Goal: Task Accomplishment & Management: Use online tool/utility

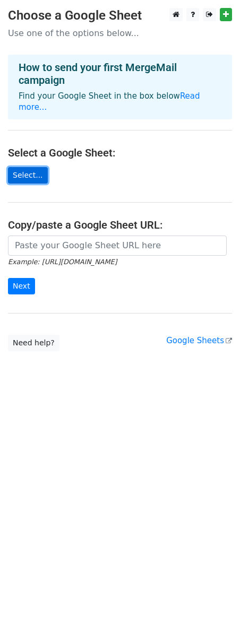
click at [35, 167] on link "Select..." at bounding box center [28, 175] width 40 height 16
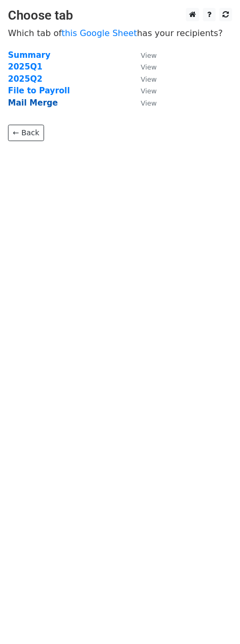
click at [37, 100] on strong "Mail Merge" at bounding box center [33, 103] width 50 height 10
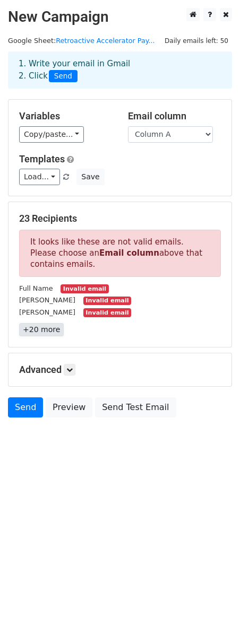
click at [38, 326] on link "+20 more" at bounding box center [41, 329] width 45 height 13
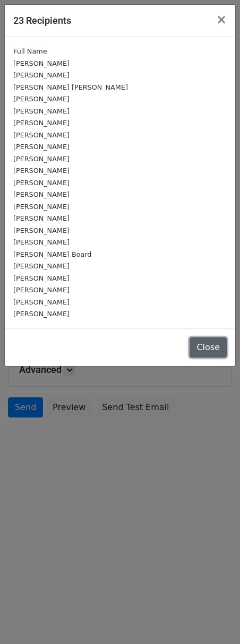
click at [202, 346] on button "Close" at bounding box center [207, 347] width 37 height 20
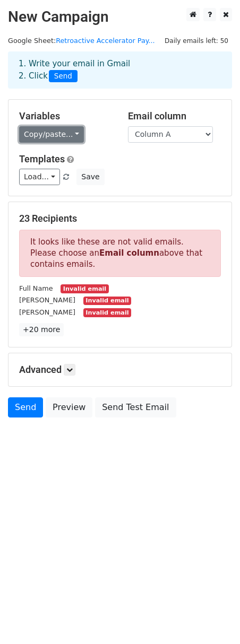
click at [71, 137] on link "Copy/paste..." at bounding box center [51, 134] width 65 height 16
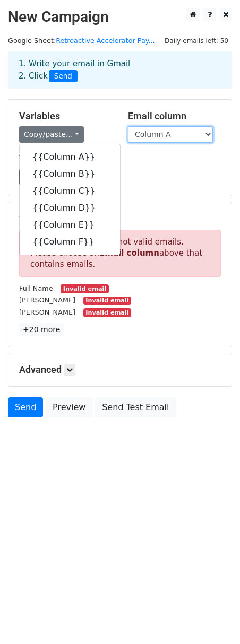
click at [159, 129] on select "Column A Column B Column C Column D Column E Column F" at bounding box center [170, 134] width 85 height 16
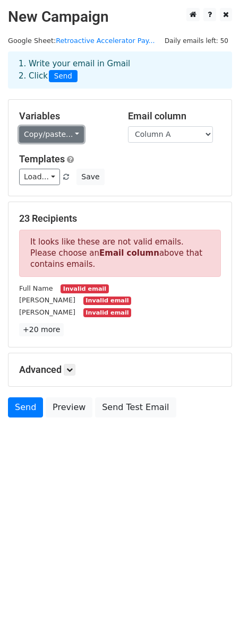
click at [62, 126] on link "Copy/paste..." at bounding box center [51, 134] width 65 height 16
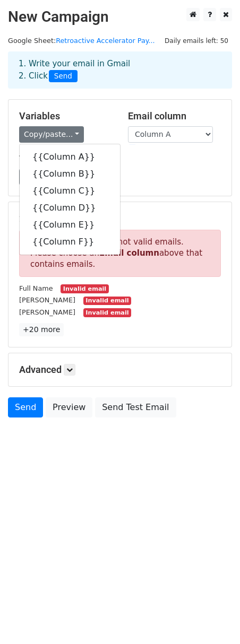
click at [103, 118] on h5 "Variables" at bounding box center [65, 116] width 93 height 12
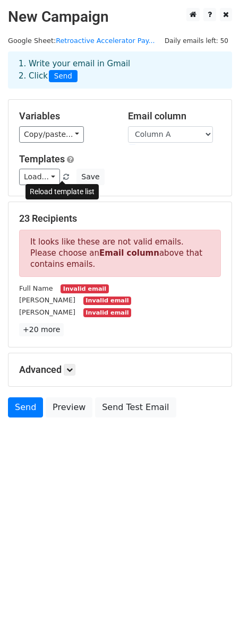
click at [63, 175] on span at bounding box center [66, 177] width 6 height 7
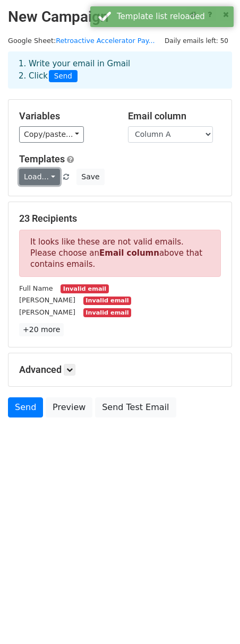
drag, startPoint x: 62, startPoint y: 175, endPoint x: 47, endPoint y: 175, distance: 14.8
click at [47, 175] on link "Load..." at bounding box center [39, 177] width 41 height 16
